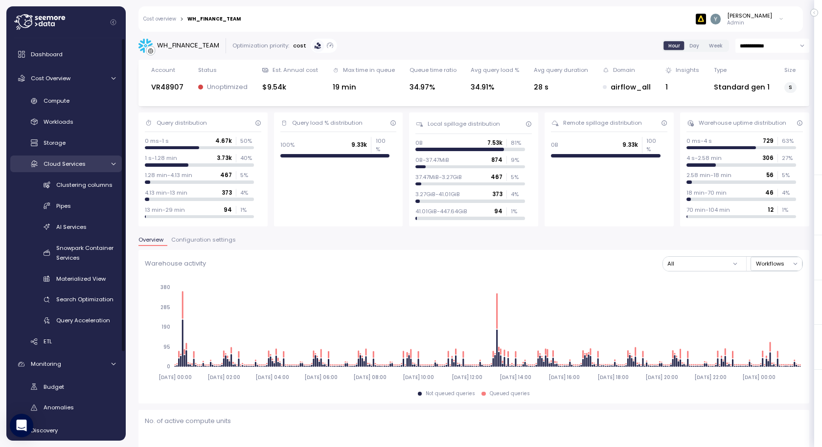
click at [112, 161] on icon at bounding box center [113, 164] width 6 height 6
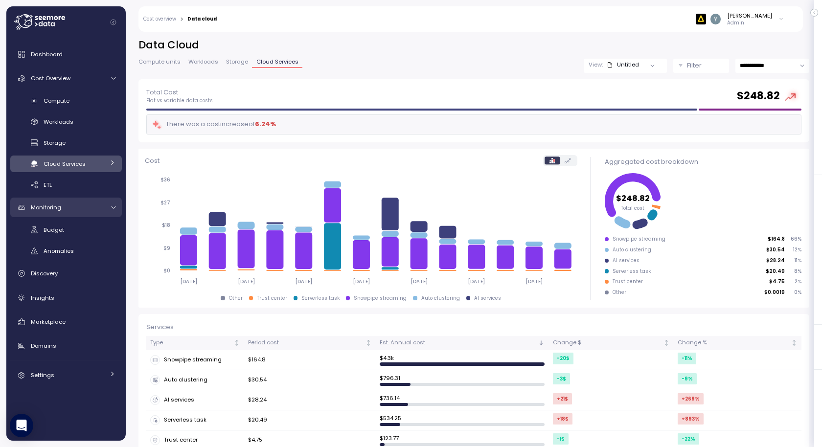
click at [110, 205] on icon at bounding box center [113, 208] width 6 height 6
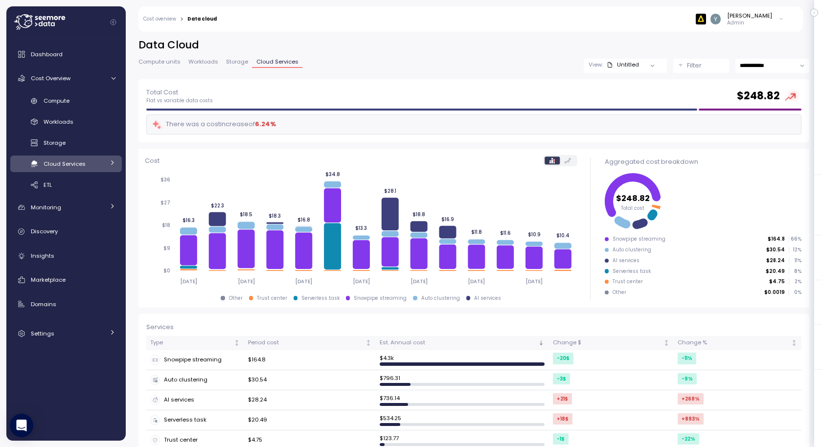
click at [110, 160] on icon at bounding box center [112, 163] width 6 height 6
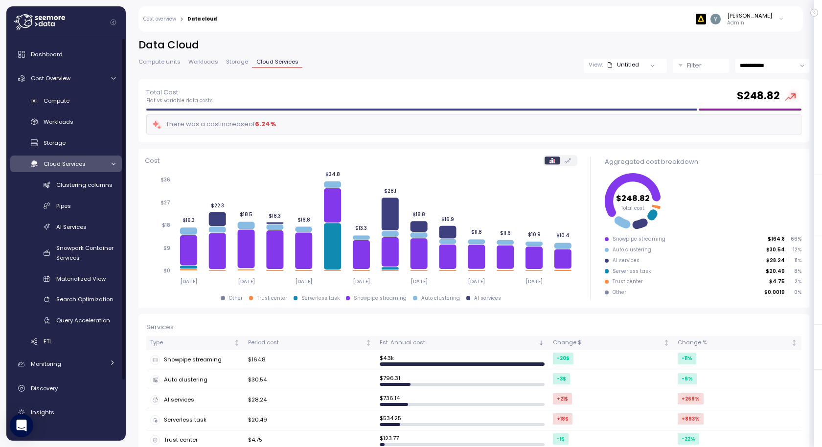
click at [110, 164] on icon at bounding box center [113, 164] width 6 height 6
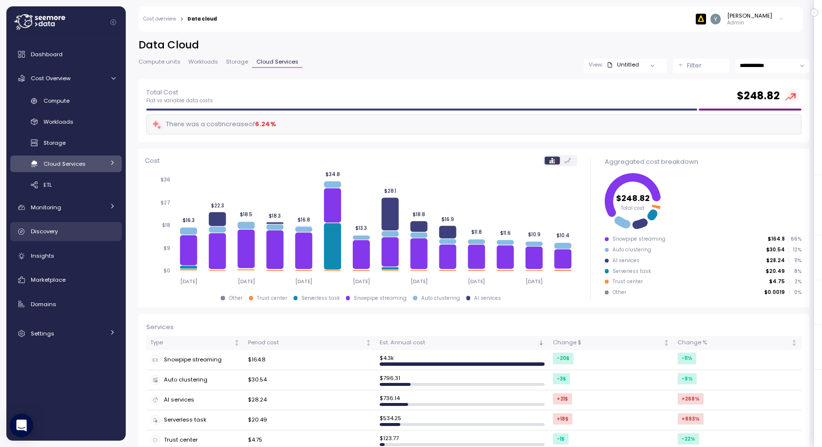
click at [54, 231] on span "Discovery" at bounding box center [44, 232] width 27 height 8
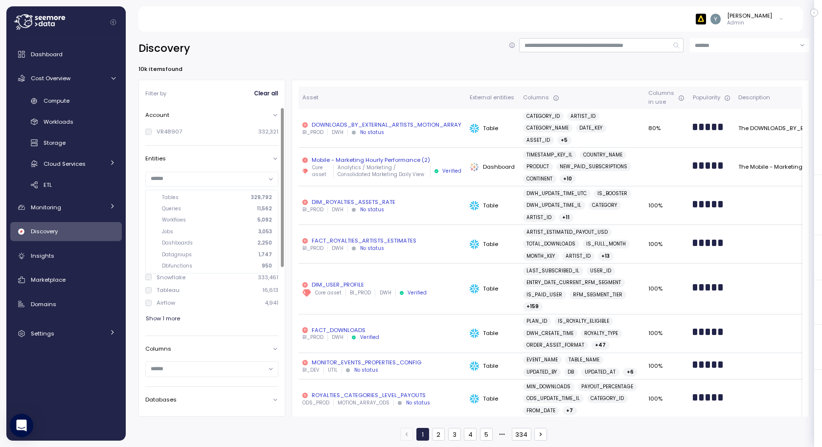
click at [196, 177] on input "text" at bounding box center [208, 178] width 114 height 9
click at [201, 164] on div "Entities" at bounding box center [211, 171] width 133 height 41
click at [187, 230] on input "text" at bounding box center [208, 229] width 114 height 9
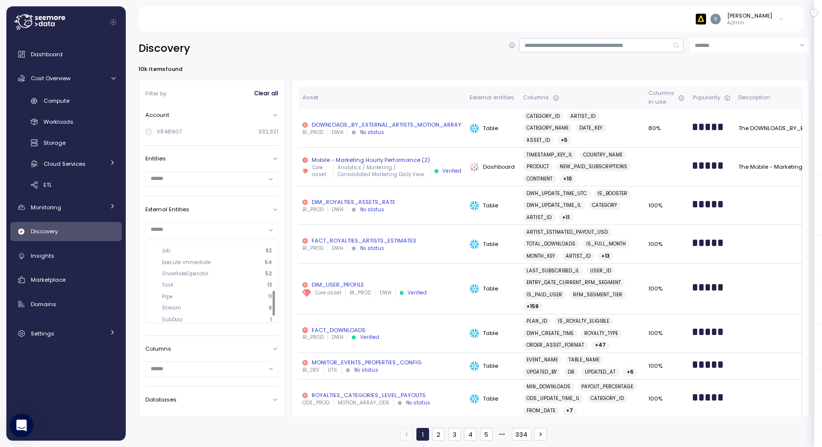
scroll to position [172, 0]
click at [199, 190] on div at bounding box center [211, 179] width 133 height 25
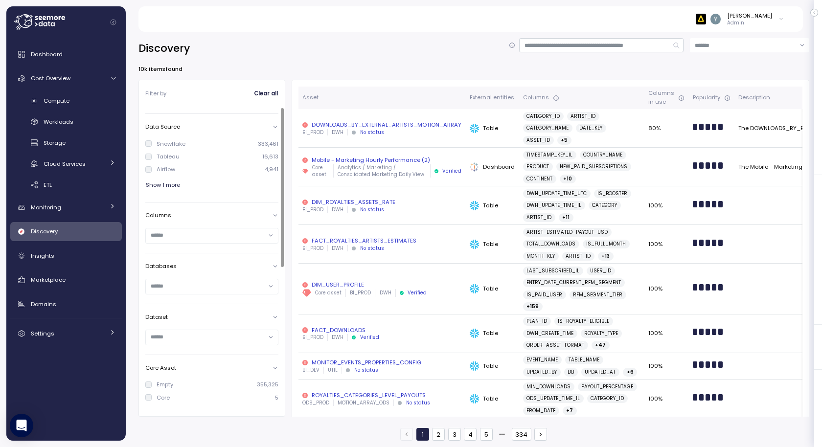
scroll to position [0, 0]
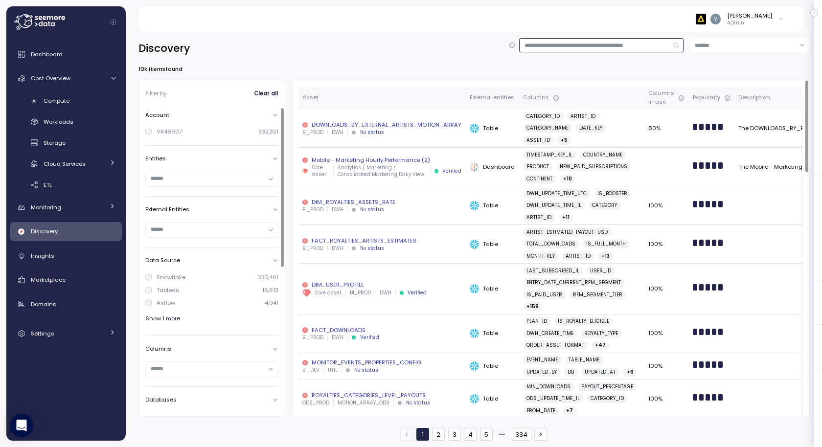
click at [563, 44] on input at bounding box center [601, 45] width 164 height 14
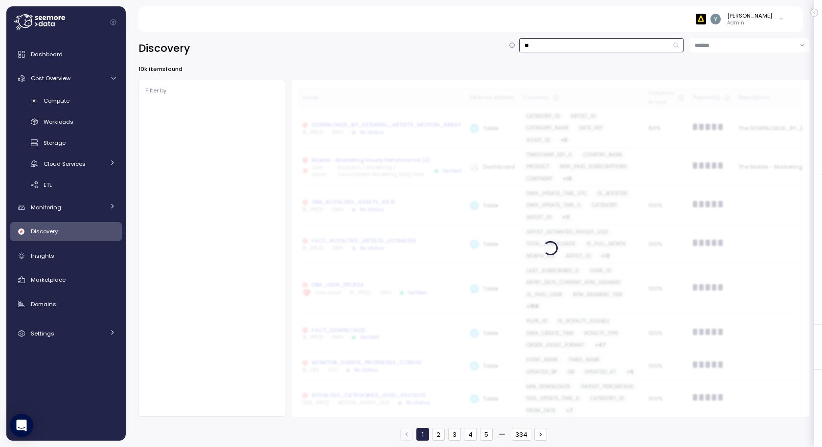
type input "*"
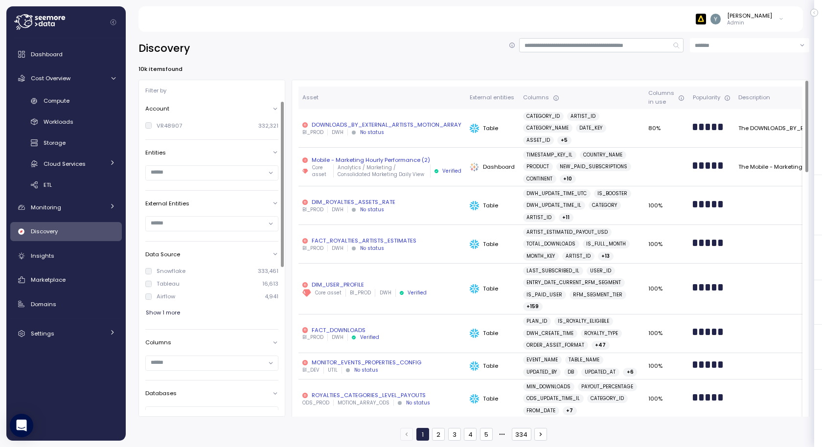
click at [194, 171] on input "text" at bounding box center [208, 172] width 114 height 9
click at [214, 126] on div "VR48907 332,321" at bounding box center [211, 126] width 133 height 8
click at [274, 202] on icon at bounding box center [275, 203] width 6 height 6
click at [273, 223] on div at bounding box center [212, 224] width 132 height 14
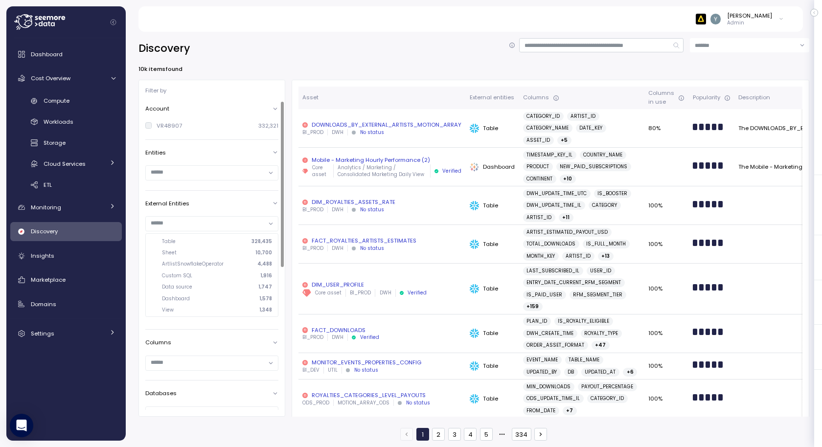
click at [269, 222] on div at bounding box center [212, 224] width 132 height 14
click at [220, 203] on div "External Entities" at bounding box center [211, 204] width 133 height 8
click at [235, 201] on div "External Entities" at bounding box center [211, 204] width 133 height 8
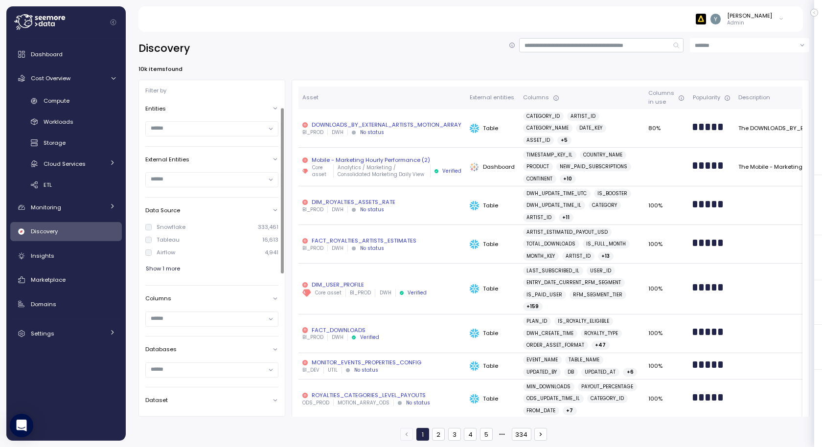
scroll to position [0, 0]
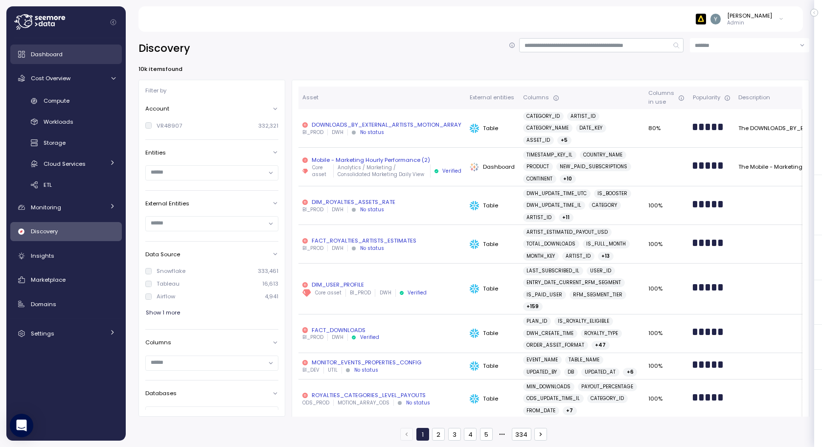
click at [51, 58] on span "Dashboard" at bounding box center [47, 54] width 32 height 8
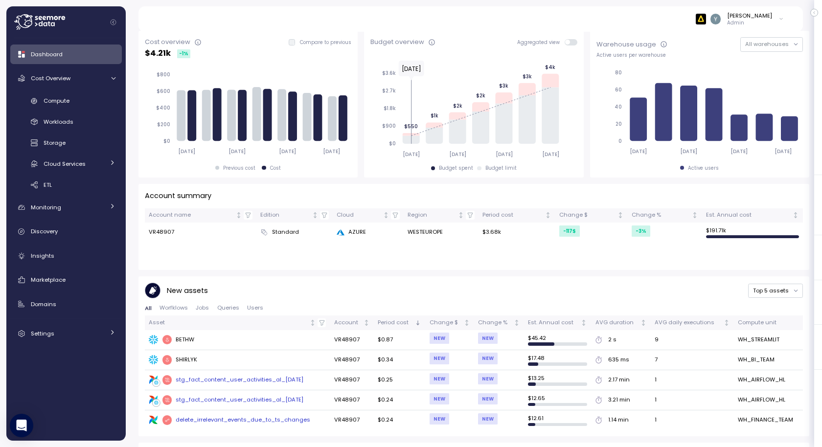
scroll to position [182, 0]
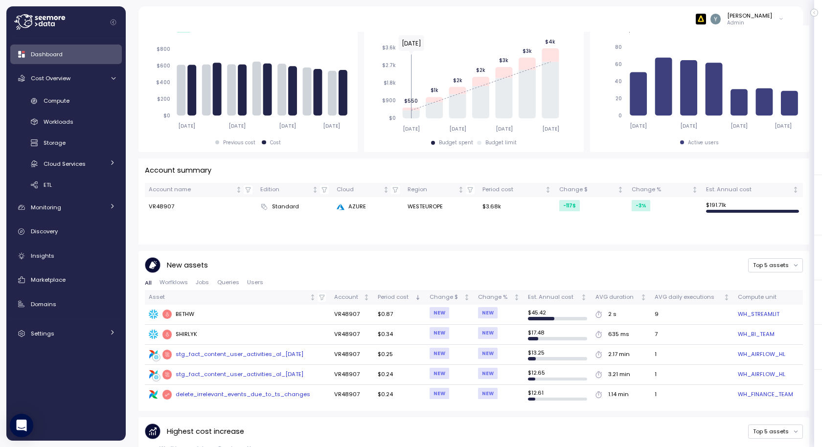
click at [253, 282] on span "Users" at bounding box center [255, 282] width 16 height 5
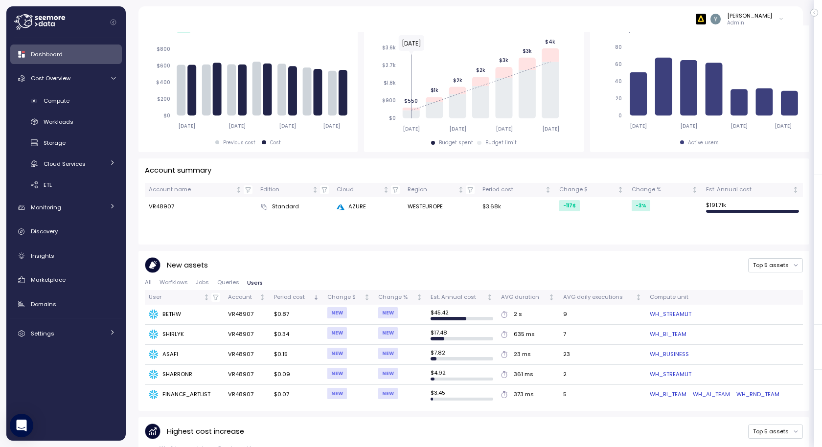
click at [250, 335] on td "VR48907" at bounding box center [247, 335] width 46 height 20
click at [169, 330] on div "SHIRLYK" at bounding box center [184, 335] width 71 height 10
click at [170, 331] on div "SHIRLYK" at bounding box center [184, 335] width 71 height 10
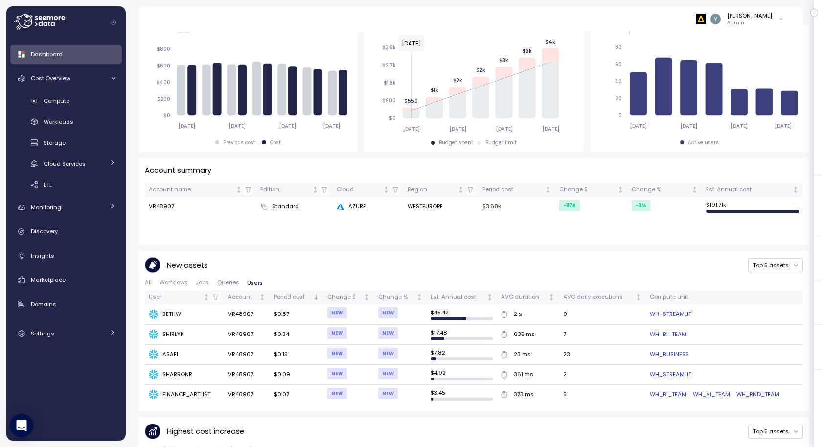
click at [169, 346] on td "ASAFI" at bounding box center [184, 355] width 79 height 20
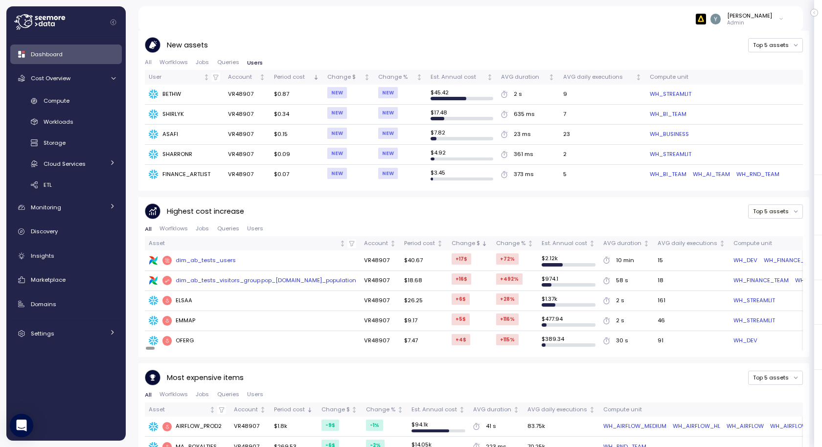
scroll to position [405, 0]
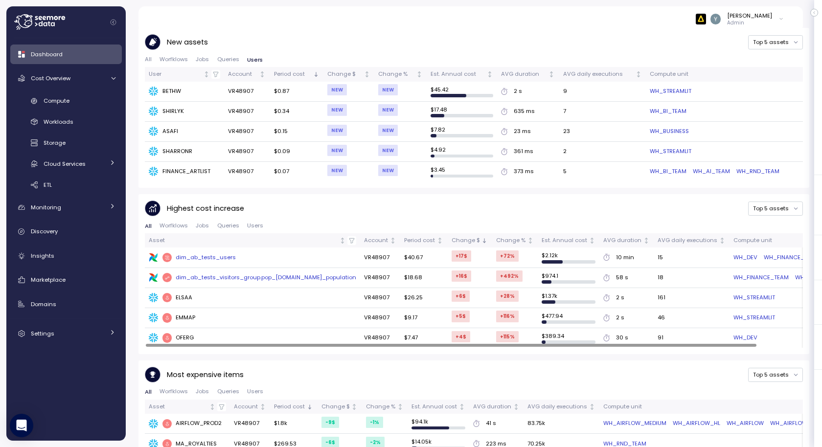
click at [88, 58] on div "Dashboard" at bounding box center [73, 54] width 85 height 10
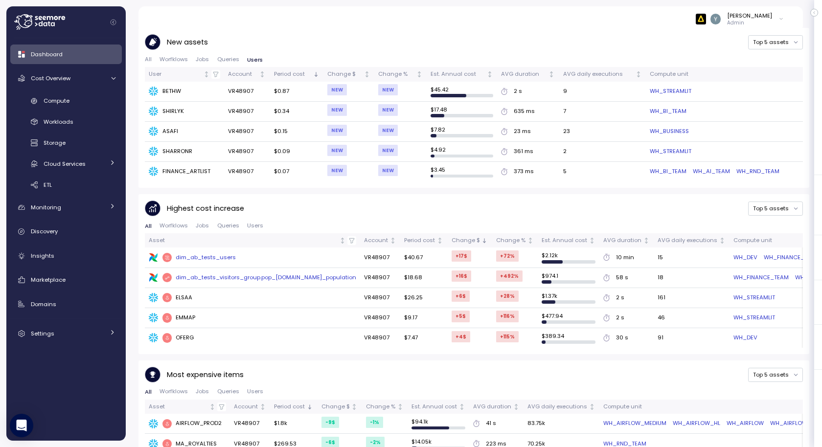
click at [256, 219] on div "Highest cost increase Top 5 assets All Worfklows Jobs Queries Users Asset Accou…" at bounding box center [474, 274] width 658 height 147
click at [255, 223] on span "Users" at bounding box center [255, 225] width 16 height 5
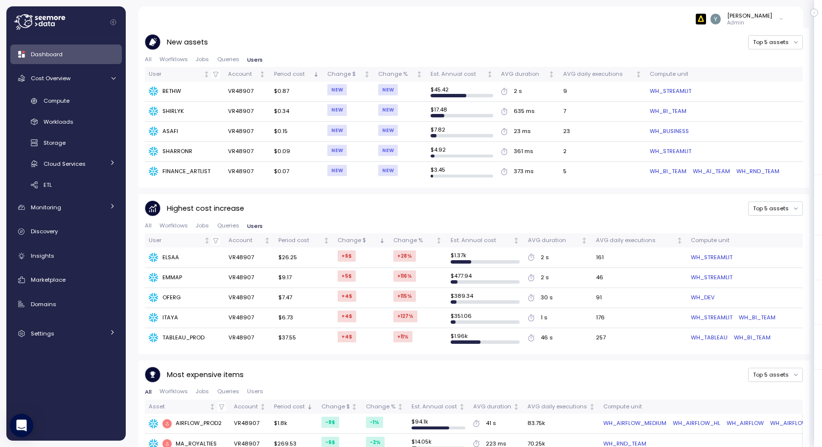
click at [168, 254] on div "ELSAA" at bounding box center [184, 258] width 71 height 10
click at [351, 210] on div "Highest cost increase Top 5 assets" at bounding box center [474, 209] width 658 height 16
click at [113, 77] on icon at bounding box center [113, 78] width 6 height 6
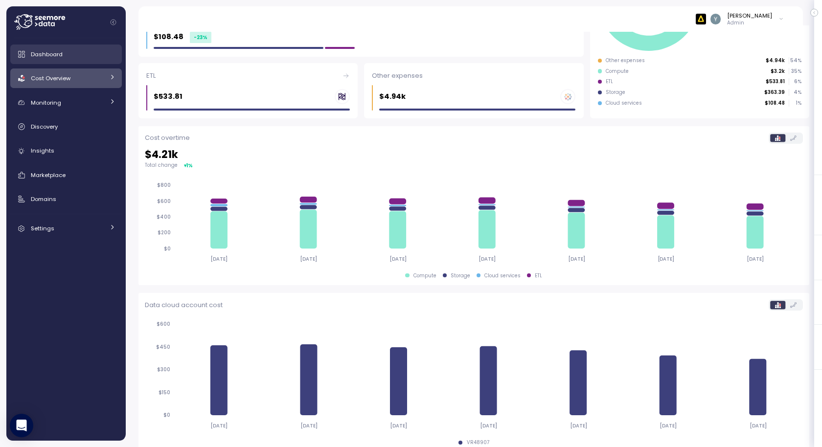
scroll to position [212, 0]
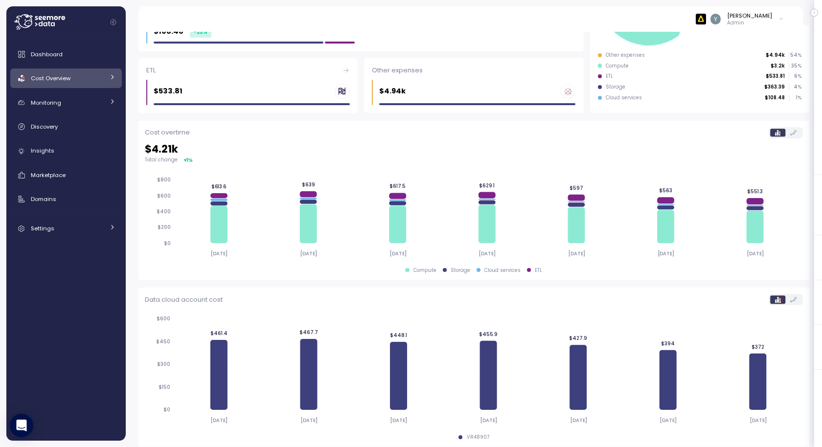
click at [137, 19] on main "**********" at bounding box center [414, 223] width 816 height 447
